Goal: Complete application form

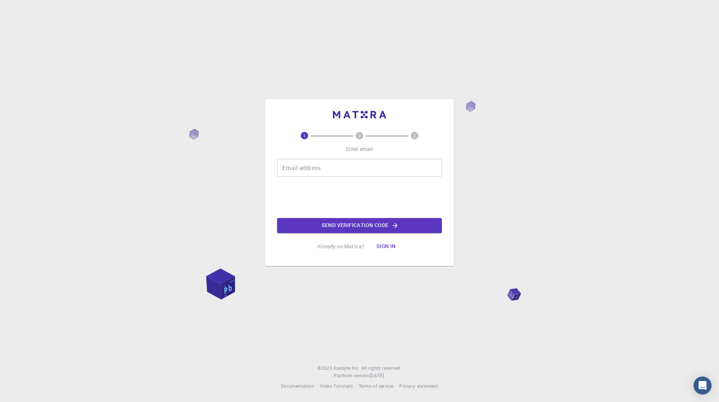
click at [330, 173] on input "Email address" at bounding box center [359, 168] width 165 height 18
type input "[PERSON_NAME][EMAIL_ADDRESS][DOMAIN_NAME]"
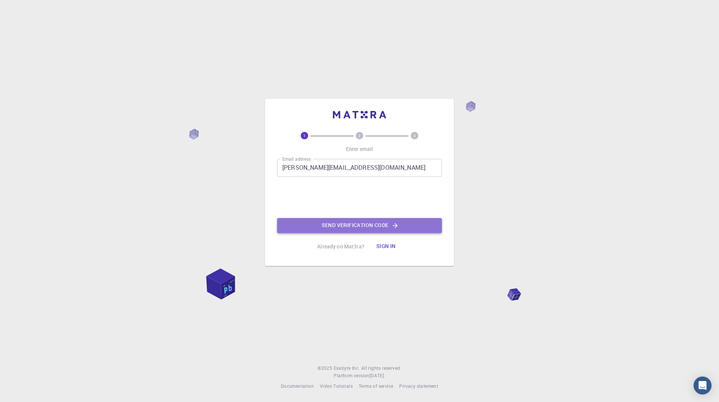
click at [361, 229] on button "Send verification code" at bounding box center [359, 225] width 165 height 15
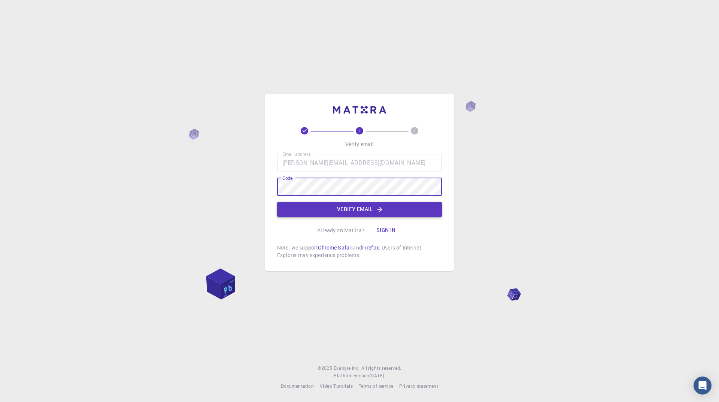
click at [297, 210] on button "Verify email" at bounding box center [359, 209] width 165 height 15
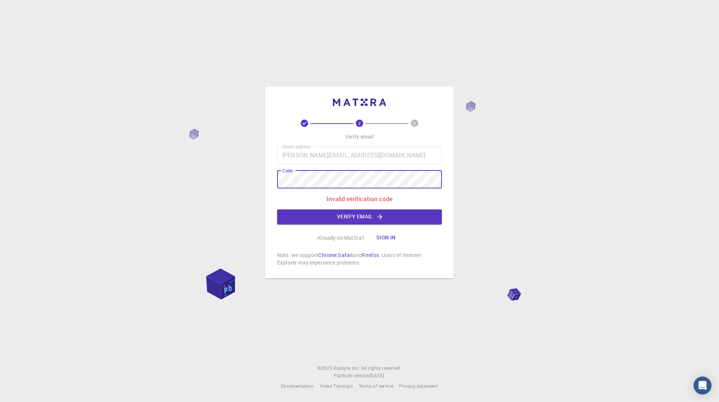
click at [235, 175] on div "2 3 Verify email Email address [PERSON_NAME][EMAIL_ADDRESS][DOMAIN_NAME] Email …" at bounding box center [359, 201] width 719 height 402
click at [216, 189] on div "2 3 Verify email Email address [PERSON_NAME][EMAIL_ADDRESS][DOMAIN_NAME] Email …" at bounding box center [359, 201] width 719 height 402
click at [357, 217] on button "Verify email" at bounding box center [359, 216] width 165 height 15
